Goal: Task Accomplishment & Management: Use online tool/utility

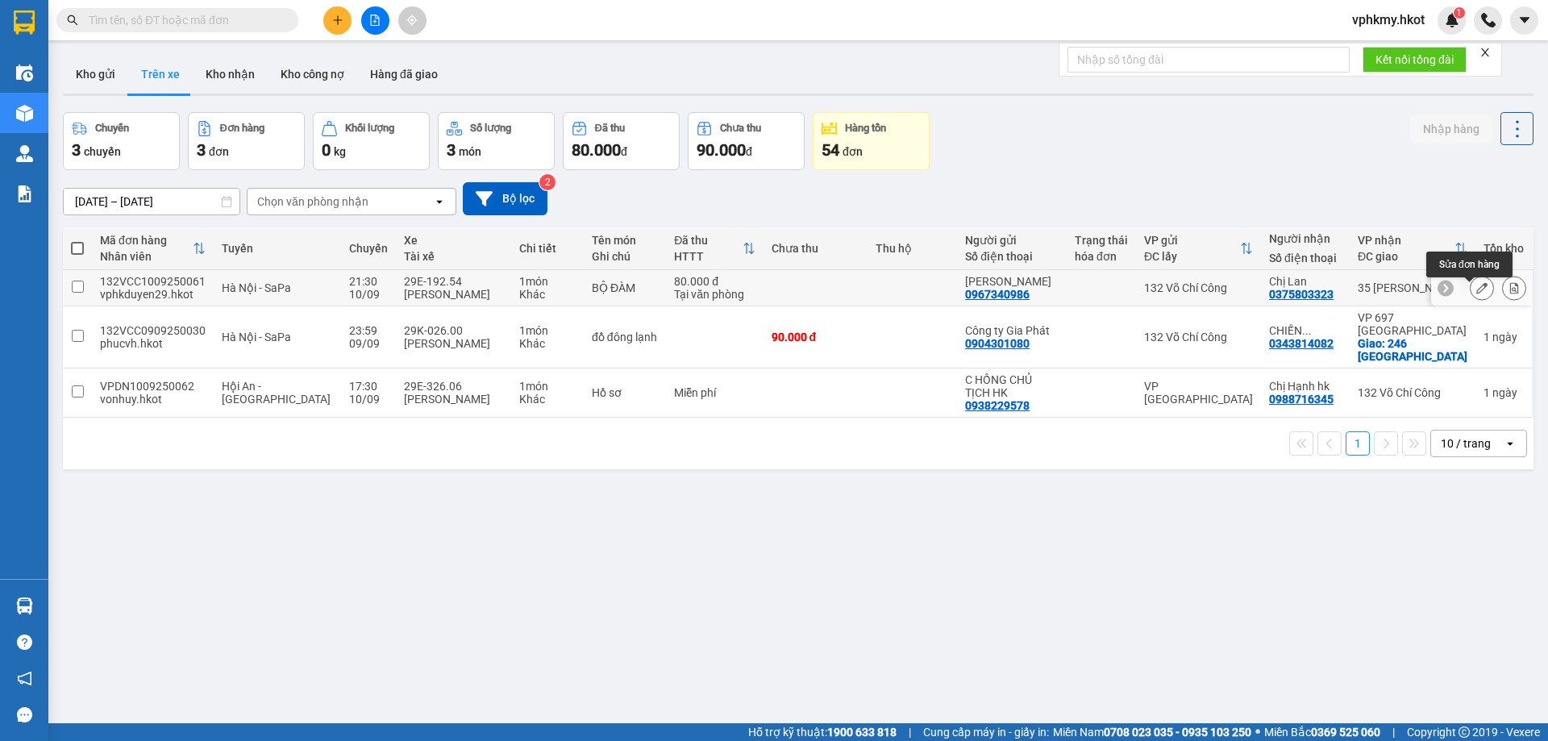
click at [1476, 293] on icon at bounding box center [1481, 287] width 11 height 11
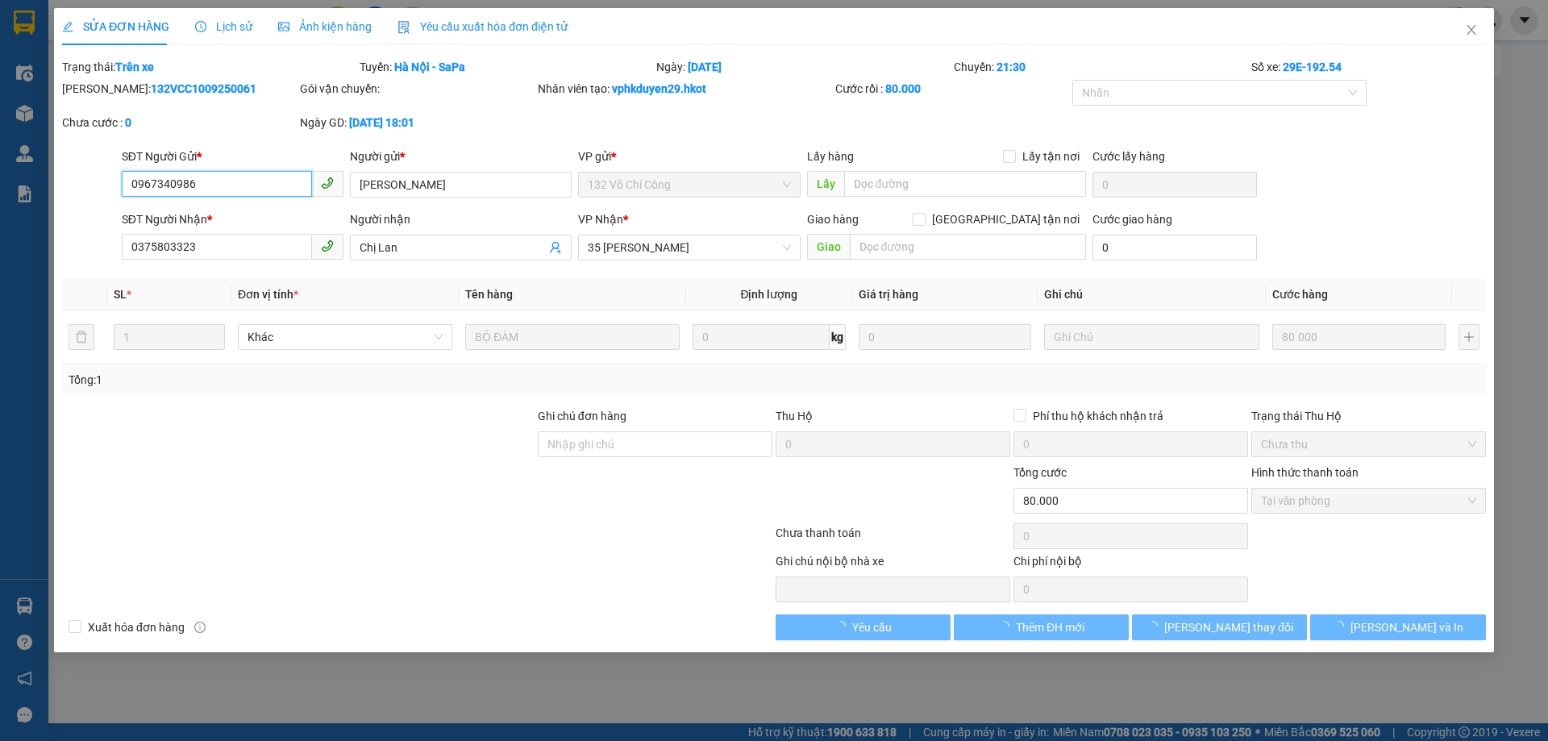
type input "0967340986"
type input "[PERSON_NAME]"
type input "0375803323"
type input "Chị Lan"
type input "80.000"
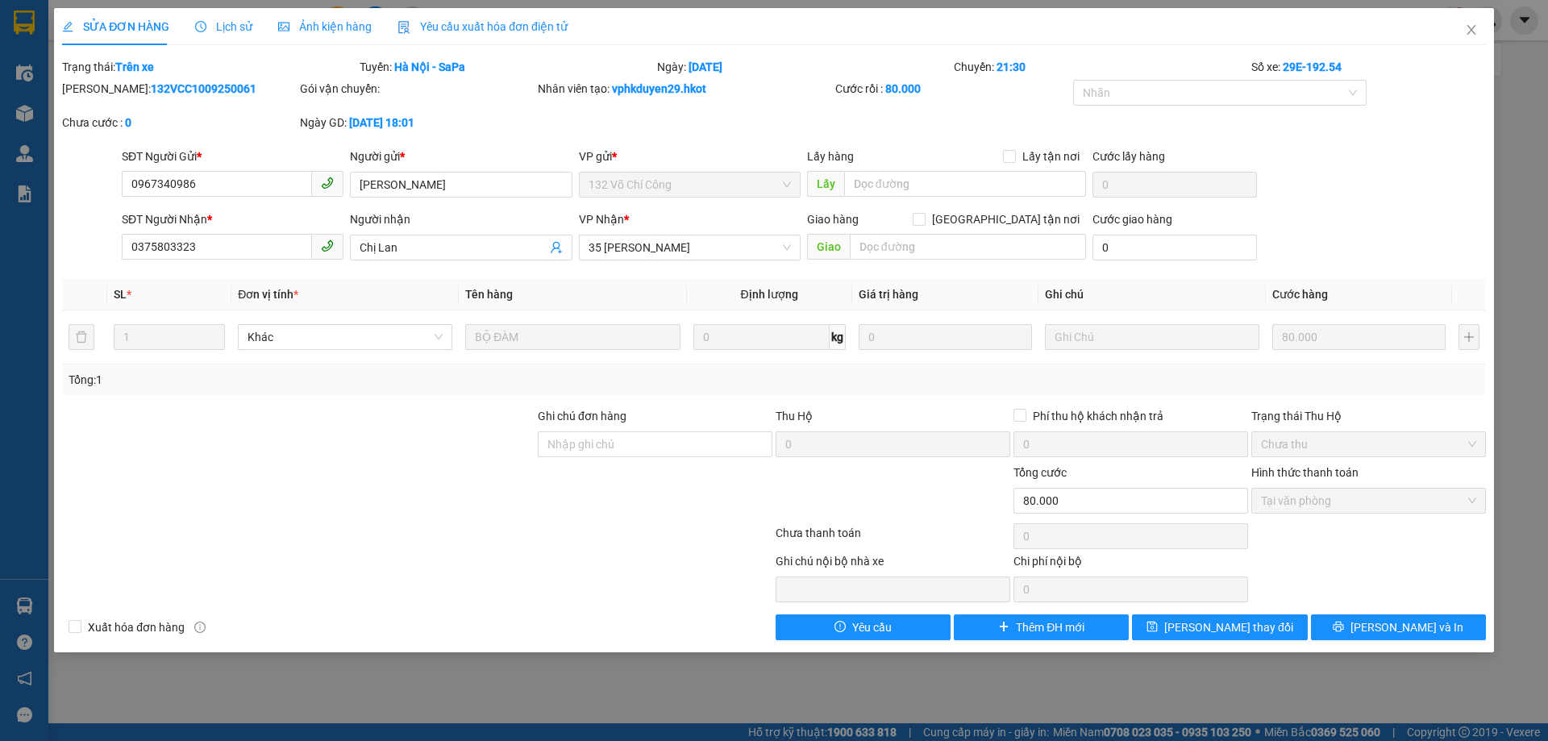
click at [655, 712] on div "SỬA ĐƠN HÀNG Lịch sử Ảnh kiện hàng Yêu cầu xuất hóa đơn điện tử Total Paid Fee …" at bounding box center [774, 370] width 1548 height 741
click at [1457, 43] on span "Close" at bounding box center [1471, 30] width 45 height 45
click at [1477, 27] on div at bounding box center [1488, 20] width 28 height 28
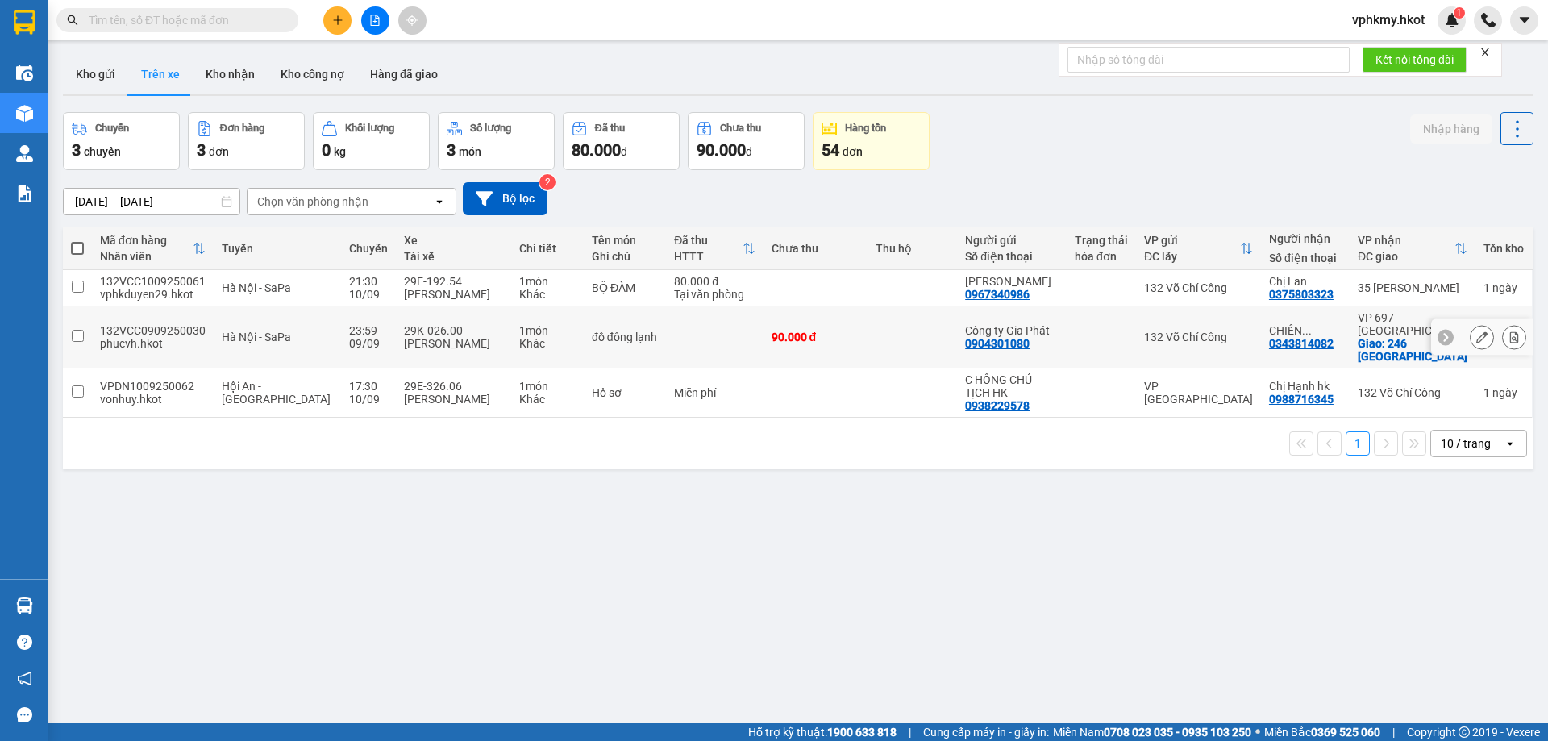
click at [404, 337] on div "29K-026.00" at bounding box center [454, 330] width 100 height 13
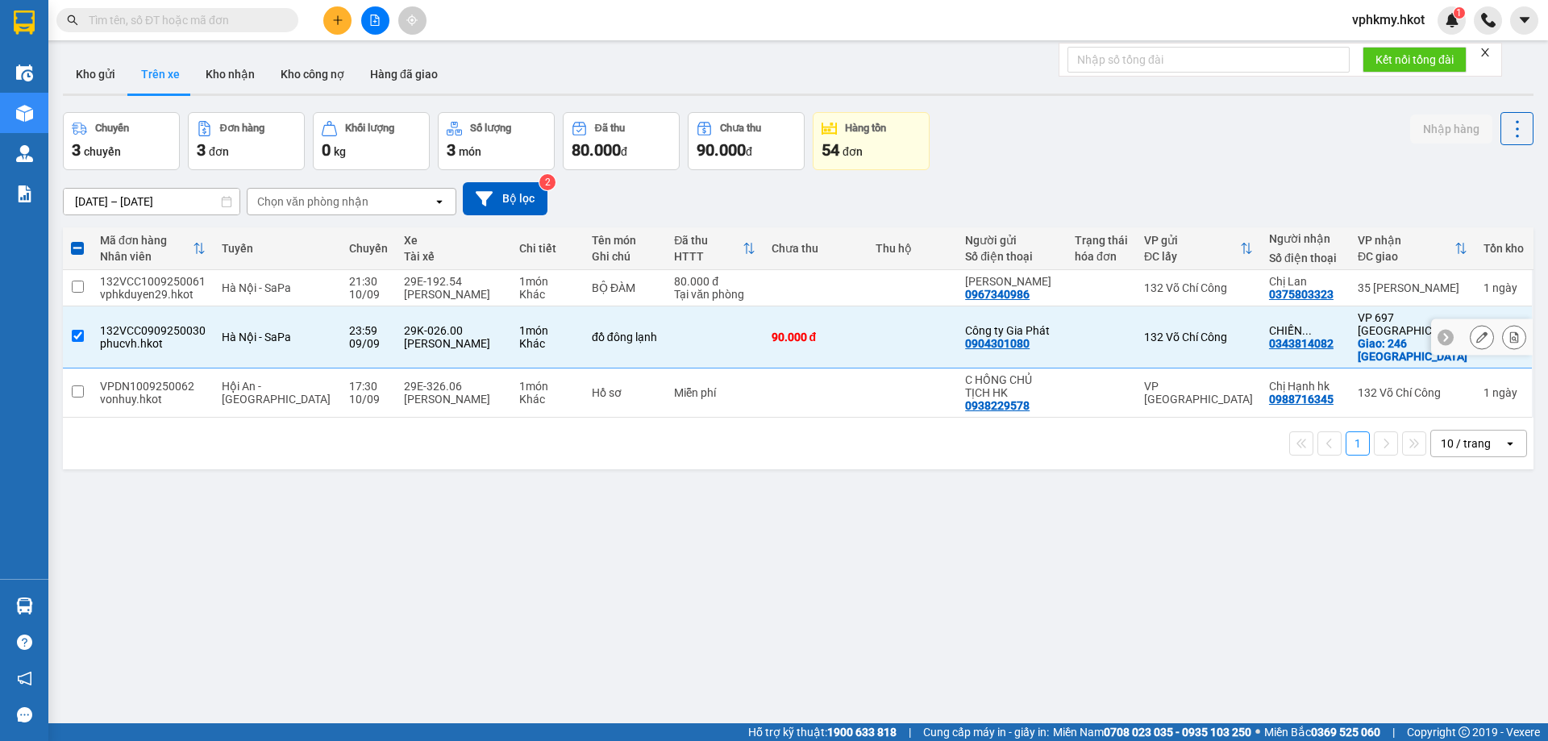
click at [1440, 345] on div at bounding box center [1445, 337] width 16 height 16
click at [1512, 341] on div at bounding box center [1520, 337] width 24 height 36
drag, startPoint x: 834, startPoint y: 355, endPoint x: 160, endPoint y: 347, distance: 674.0
click at [160, 337] on div "132VCC0909250030" at bounding box center [153, 330] width 106 height 13
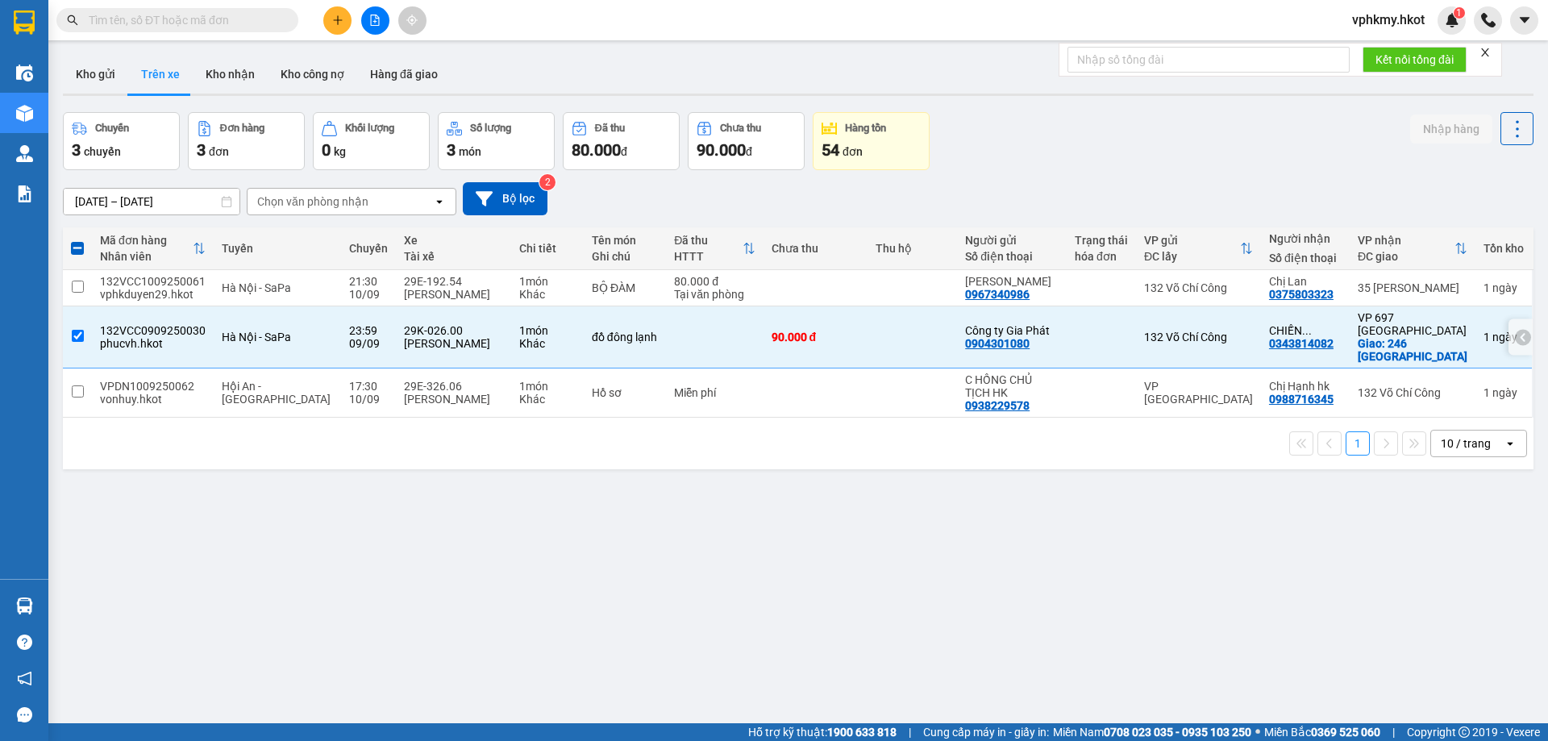
checkbox input "true"
click at [1515, 343] on div at bounding box center [1523, 337] width 16 height 16
click at [66, 88] on button "Kho gửi" at bounding box center [95, 74] width 65 height 39
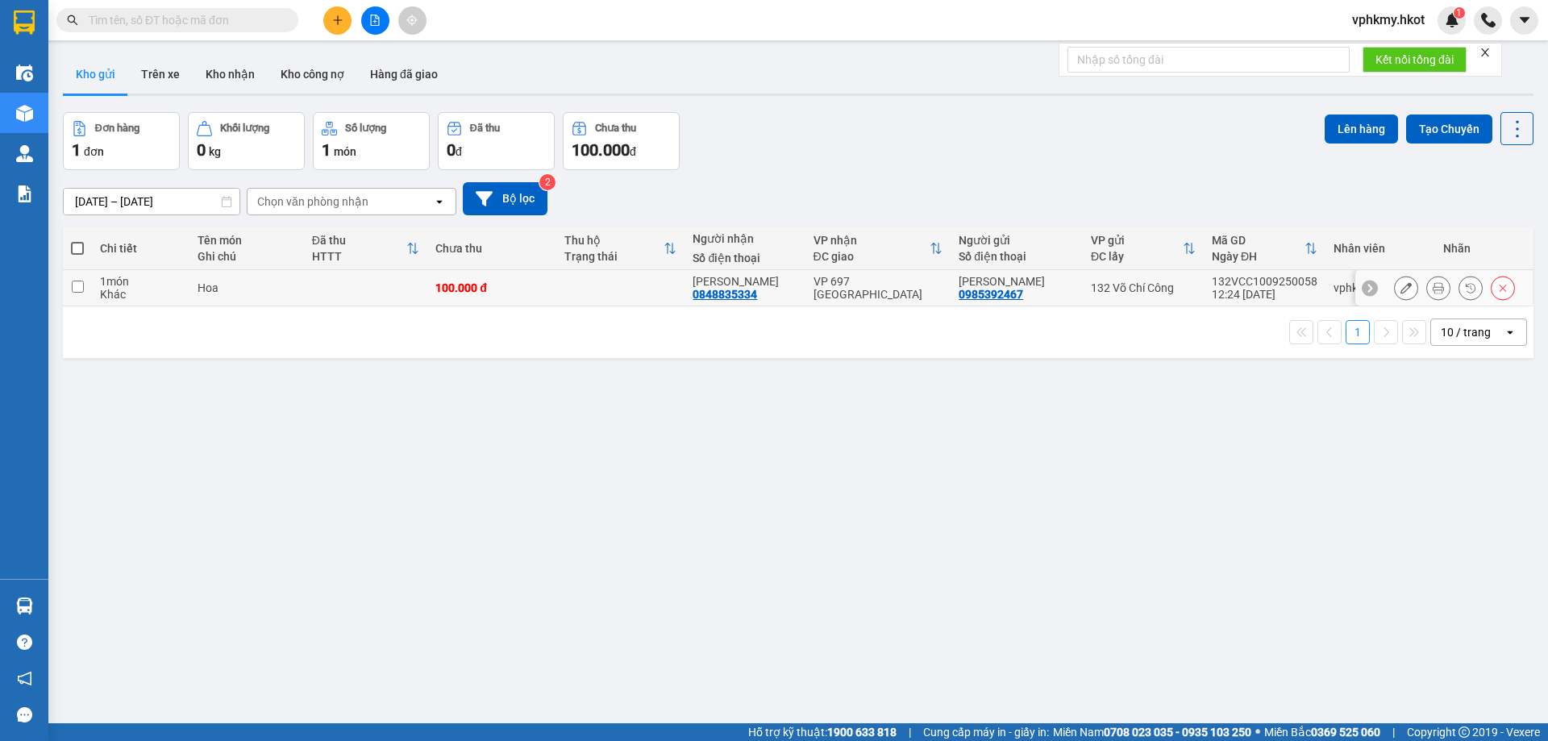
click at [1432, 287] on icon at bounding box center [1437, 287] width 11 height 11
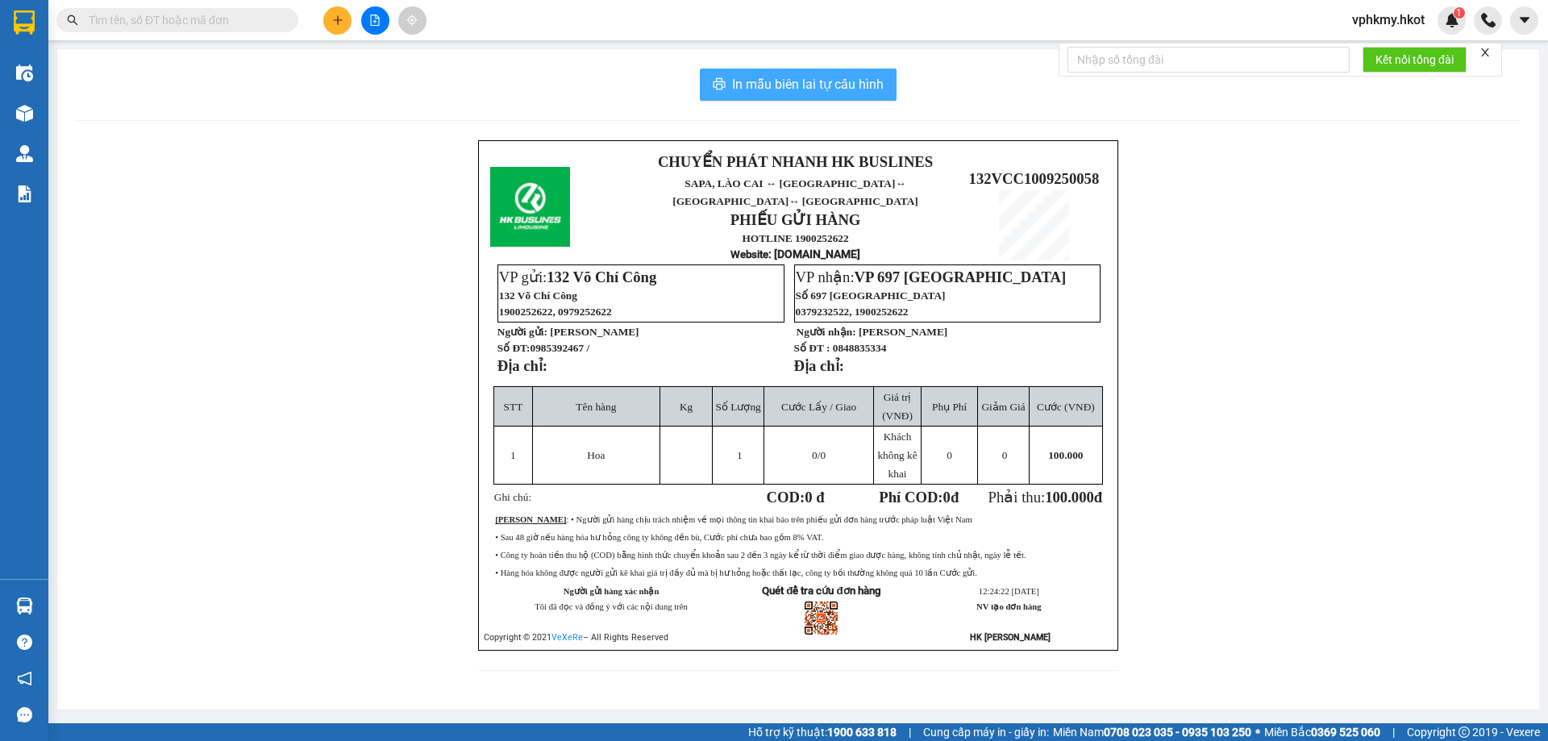
click at [814, 94] on span "In mẫu biên lai tự cấu hình" at bounding box center [808, 84] width 152 height 20
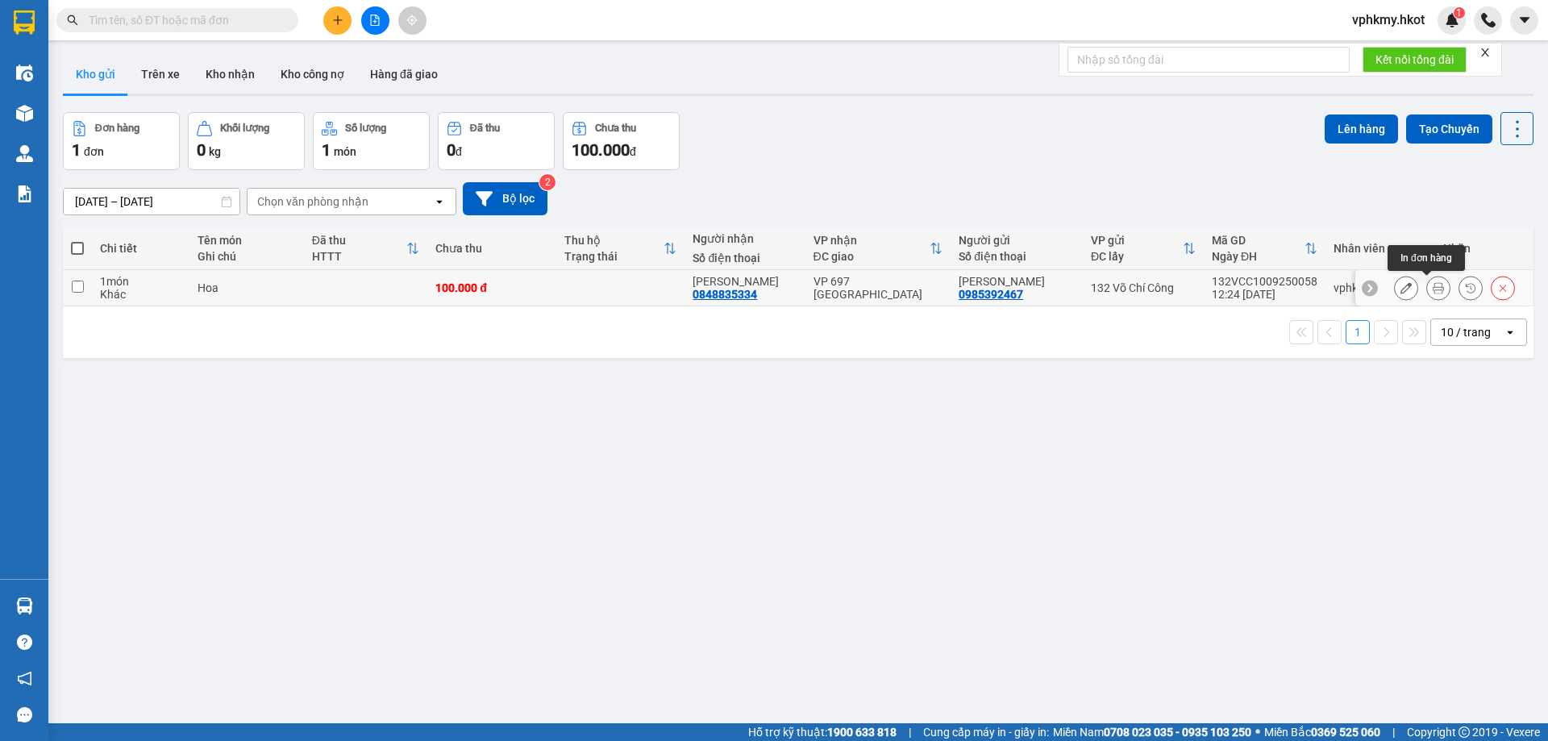
click at [1432, 289] on icon at bounding box center [1437, 287] width 11 height 11
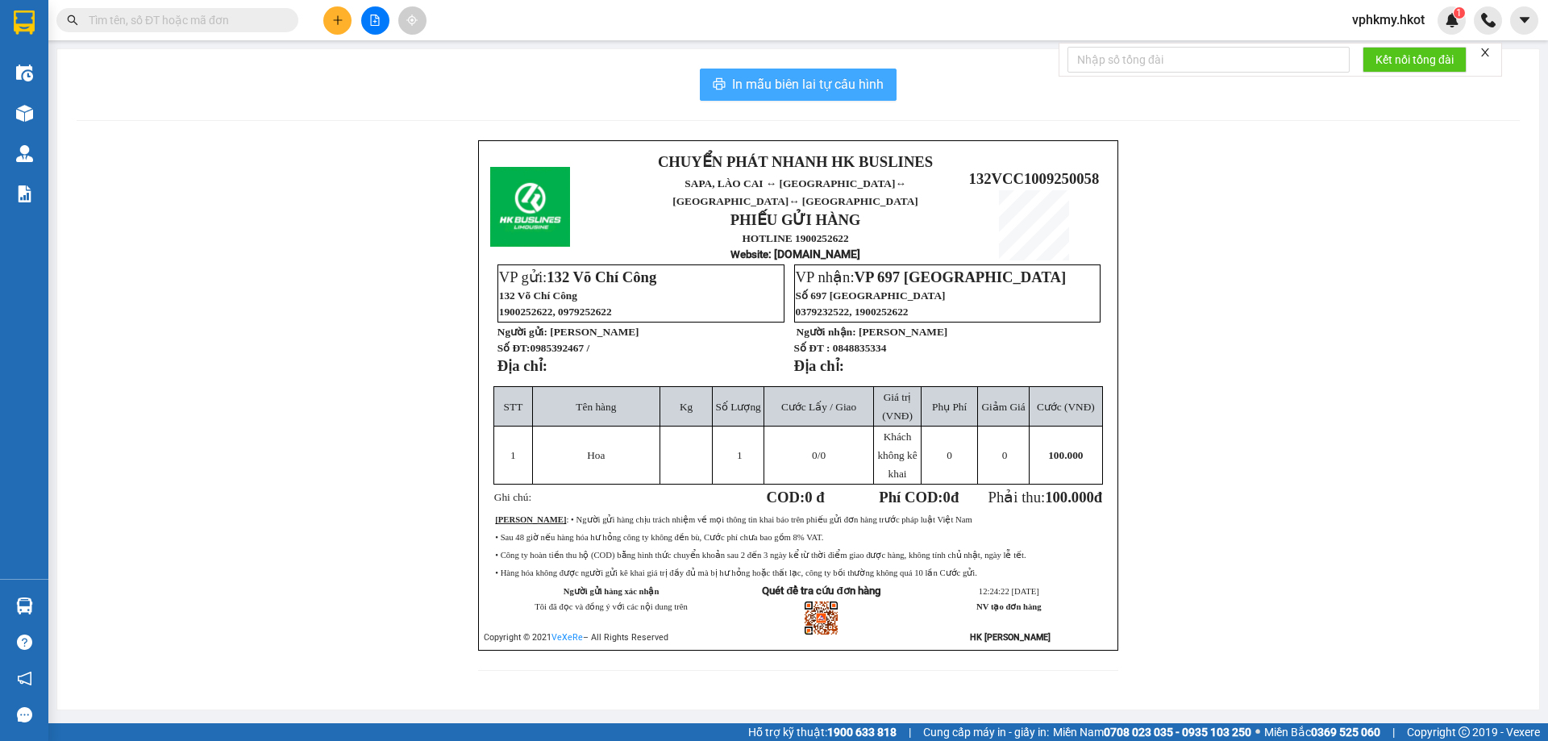
click at [884, 87] on button "In mẫu biên lai tự cấu hình" at bounding box center [798, 85] width 197 height 32
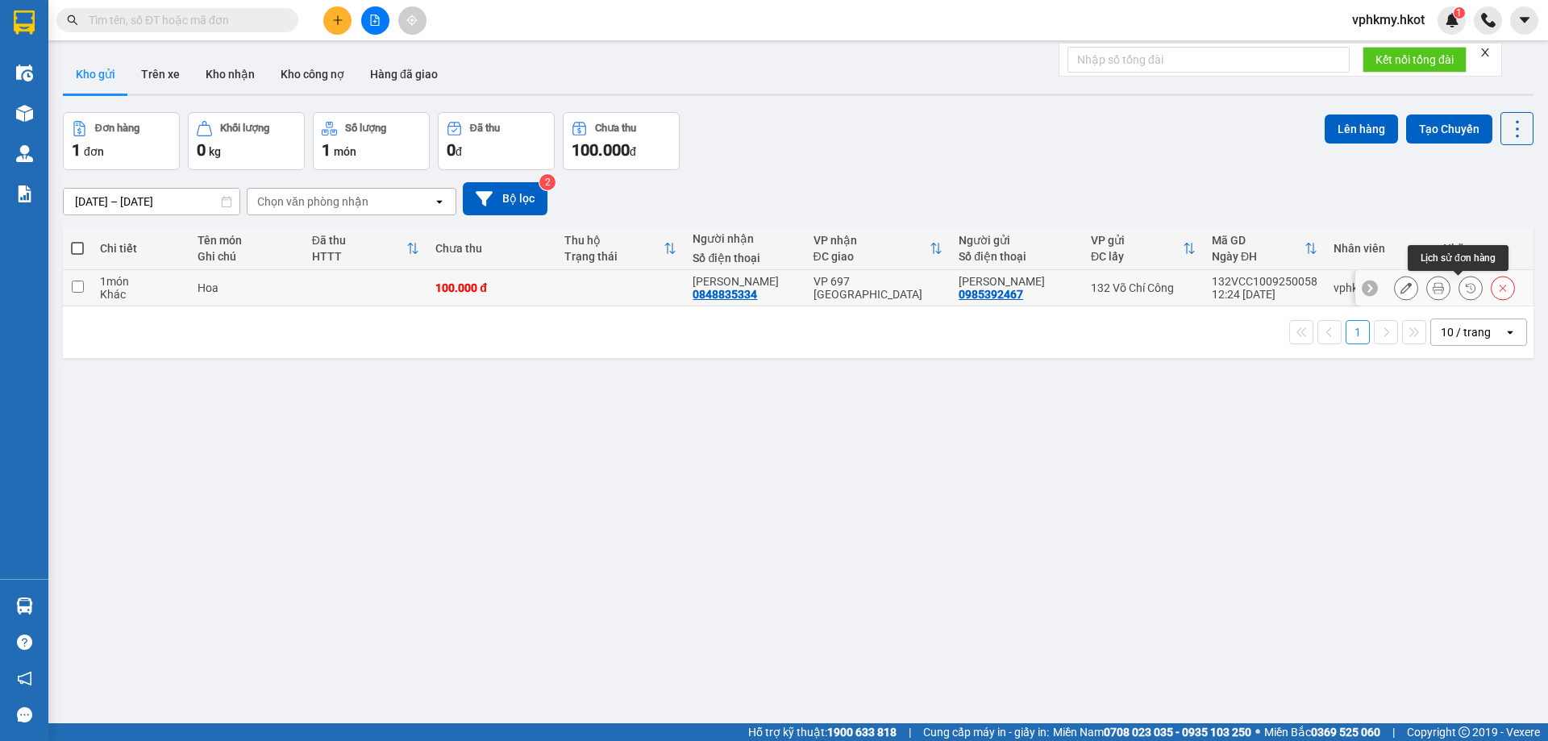
click at [1432, 289] on icon at bounding box center [1437, 287] width 11 height 11
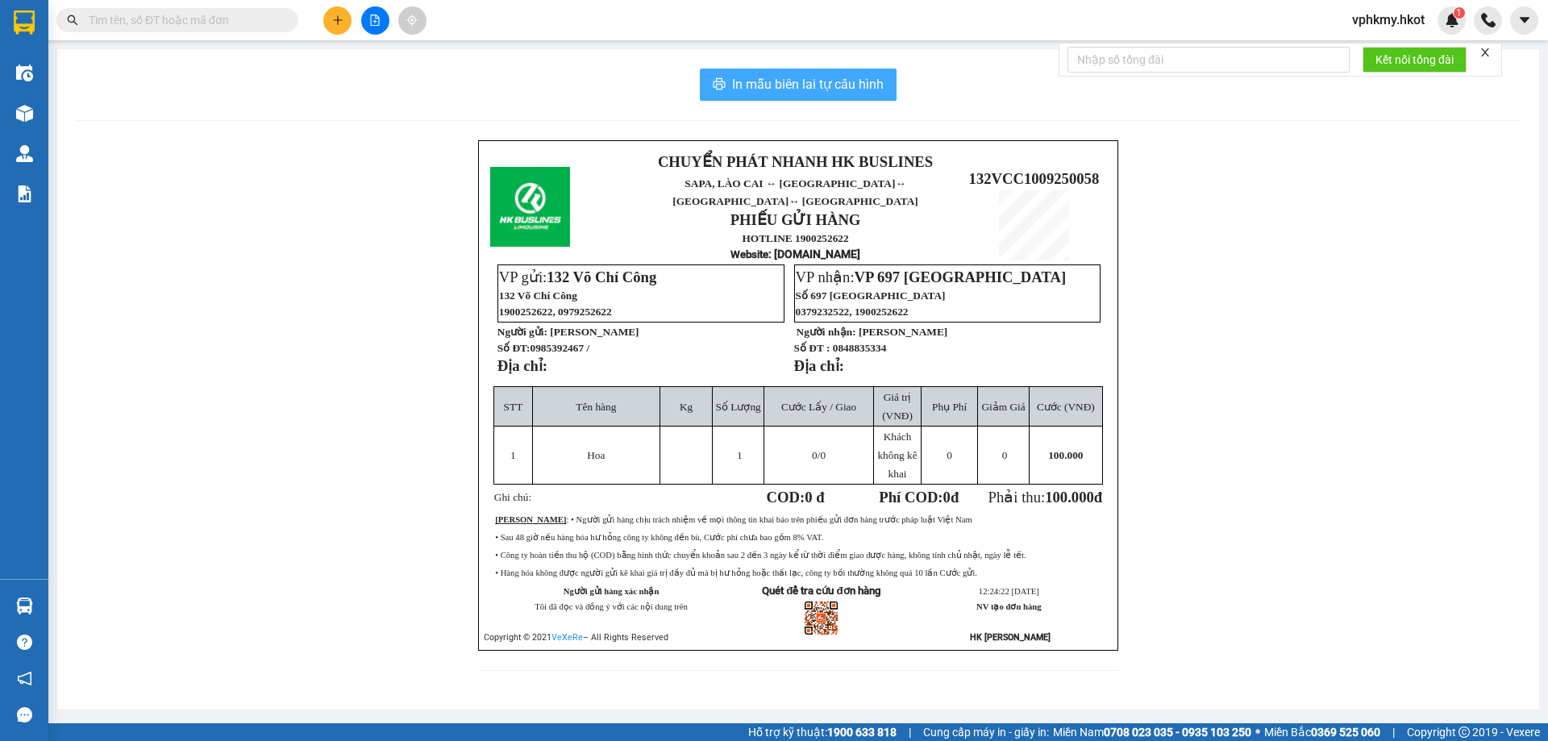
click at [811, 85] on span "In mẫu biên lai tự cấu hình" at bounding box center [808, 84] width 152 height 20
